Goal: Task Accomplishment & Management: Complete application form

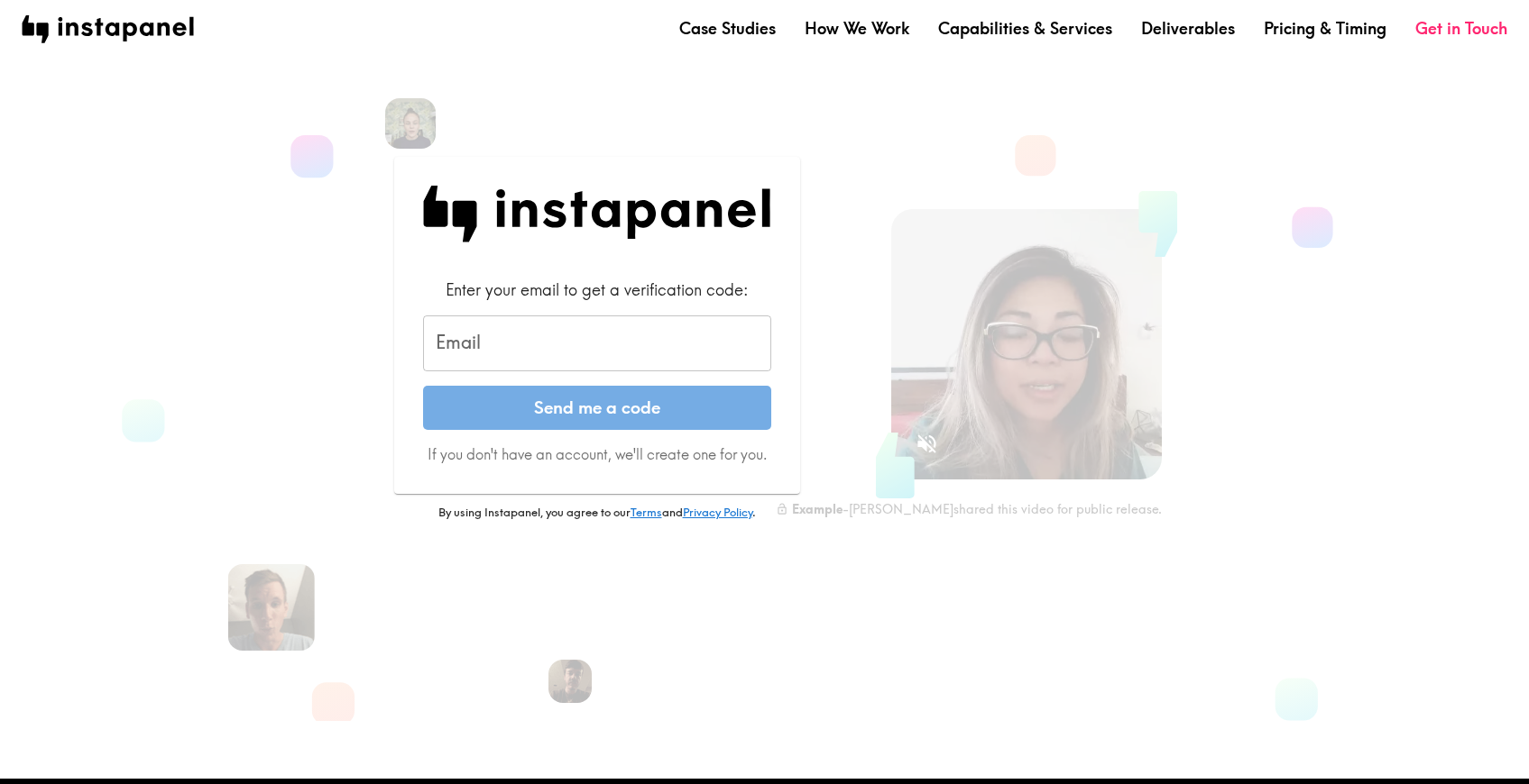
click at [609, 358] on input "Email" at bounding box center [596, 343] width 348 height 56
type input "[EMAIL_ADDRESS][PERSON_NAME][DOMAIN_NAME]"
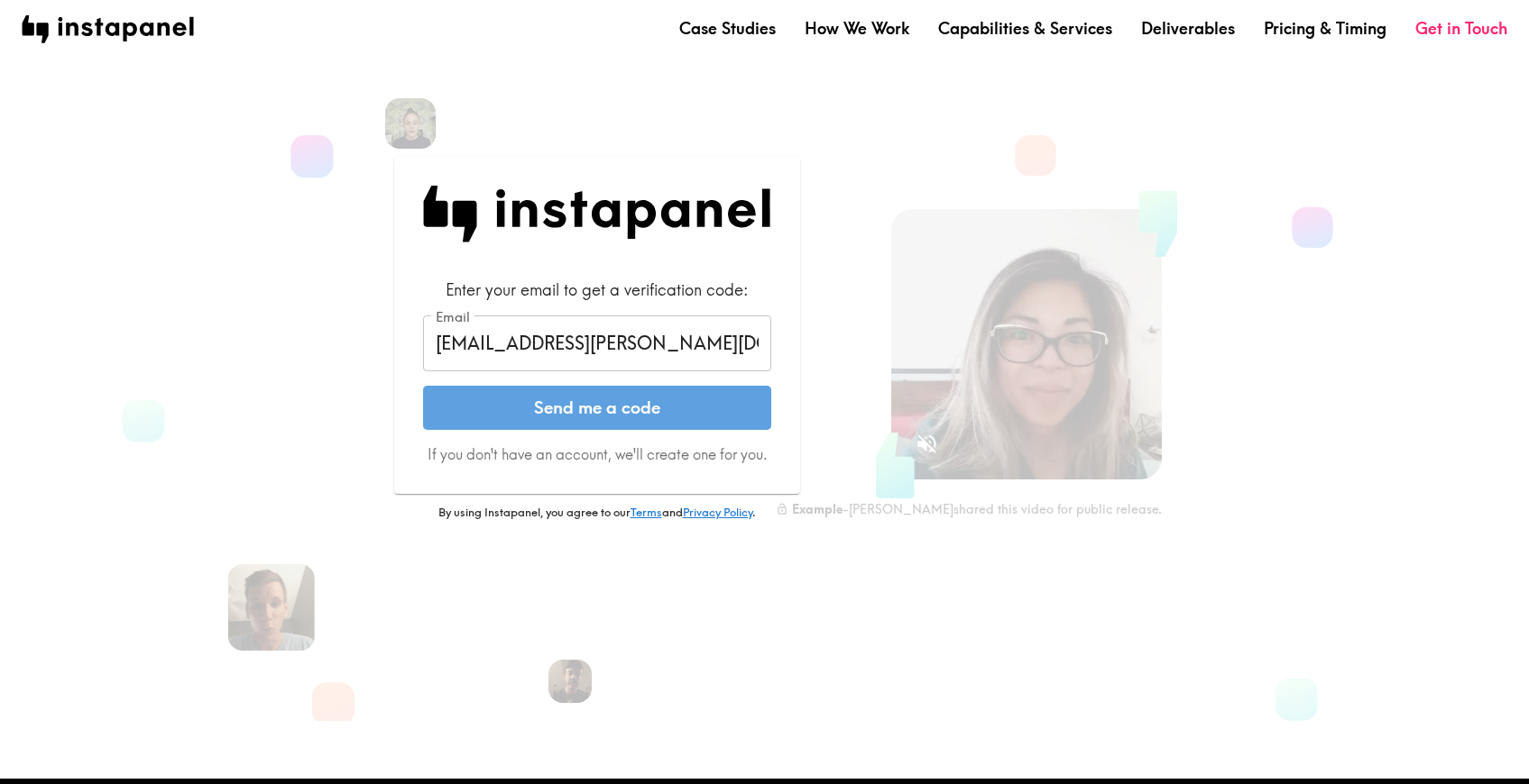
click at [627, 407] on button "Send me a code" at bounding box center [596, 408] width 348 height 45
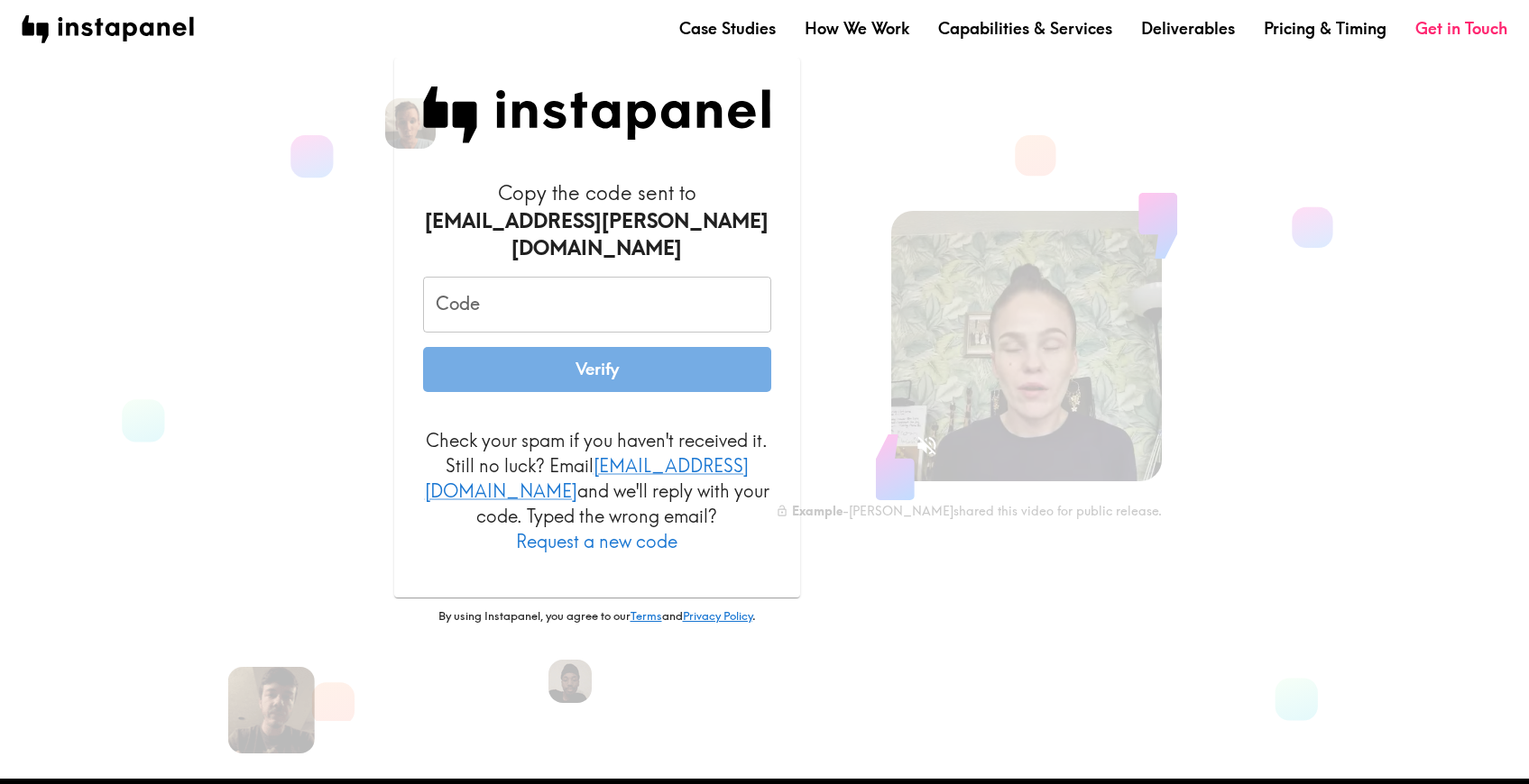
drag, startPoint x: 575, startPoint y: 290, endPoint x: 575, endPoint y: 314, distance: 24.0
click at [575, 290] on input "Code" at bounding box center [596, 304] width 348 height 56
paste input "mky_emL_qi8"
type input "mky_emL_qi8"
click at [581, 350] on button "Verify" at bounding box center [596, 369] width 348 height 45
